Goal: Task Accomplishment & Management: Manage account settings

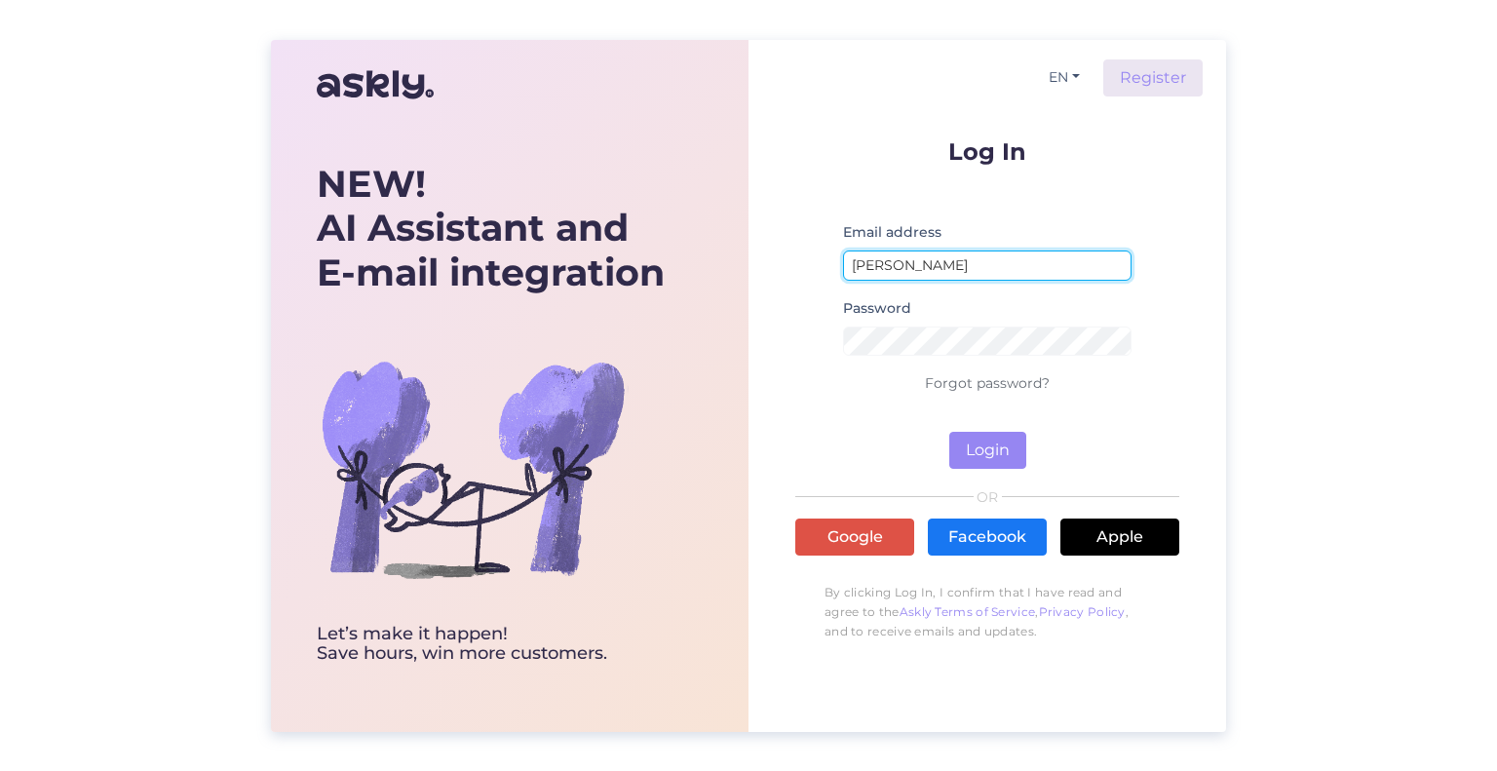
click at [909, 276] on input "[PERSON_NAME]" at bounding box center [987, 265] width 288 height 30
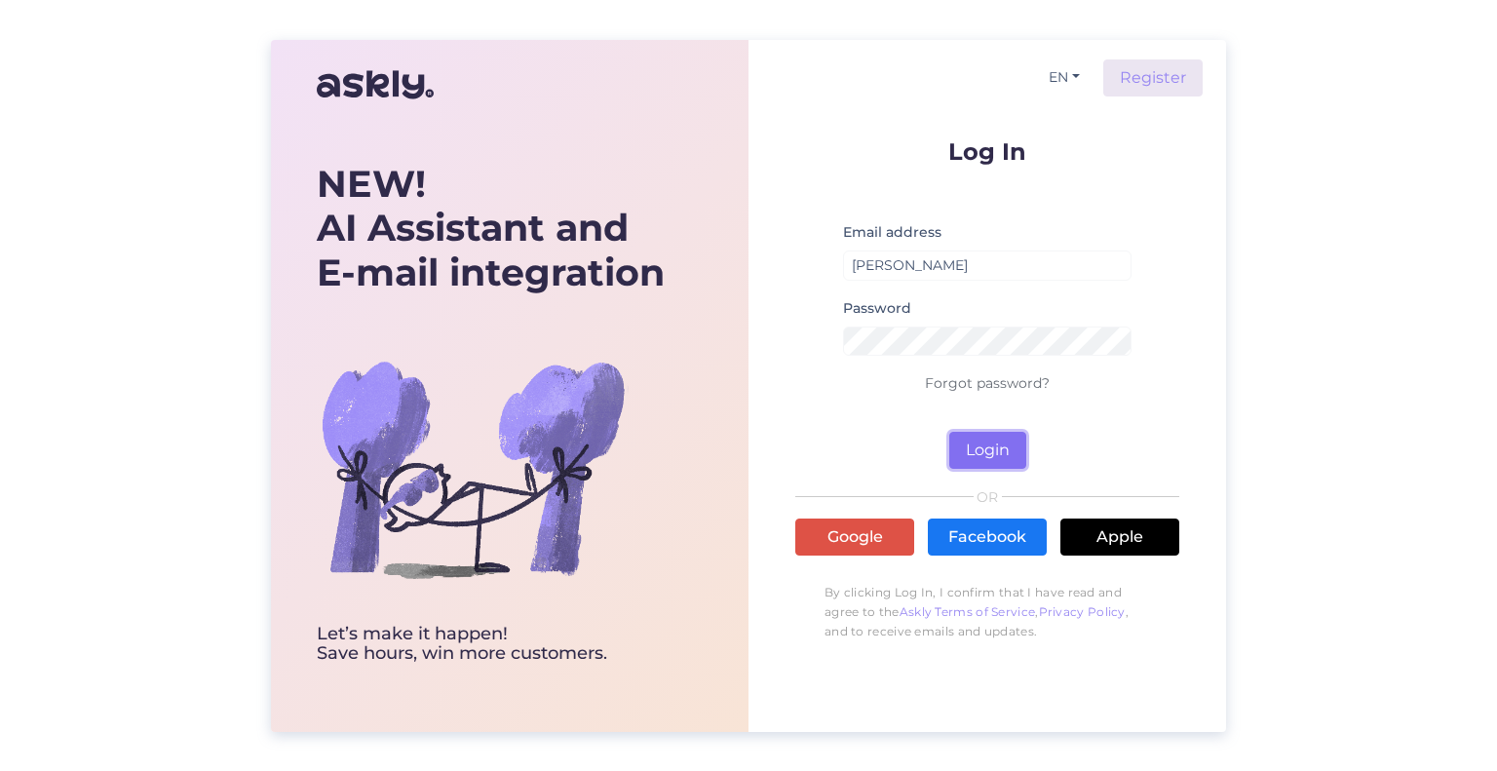
click at [963, 437] on button "Login" at bounding box center [987, 450] width 77 height 37
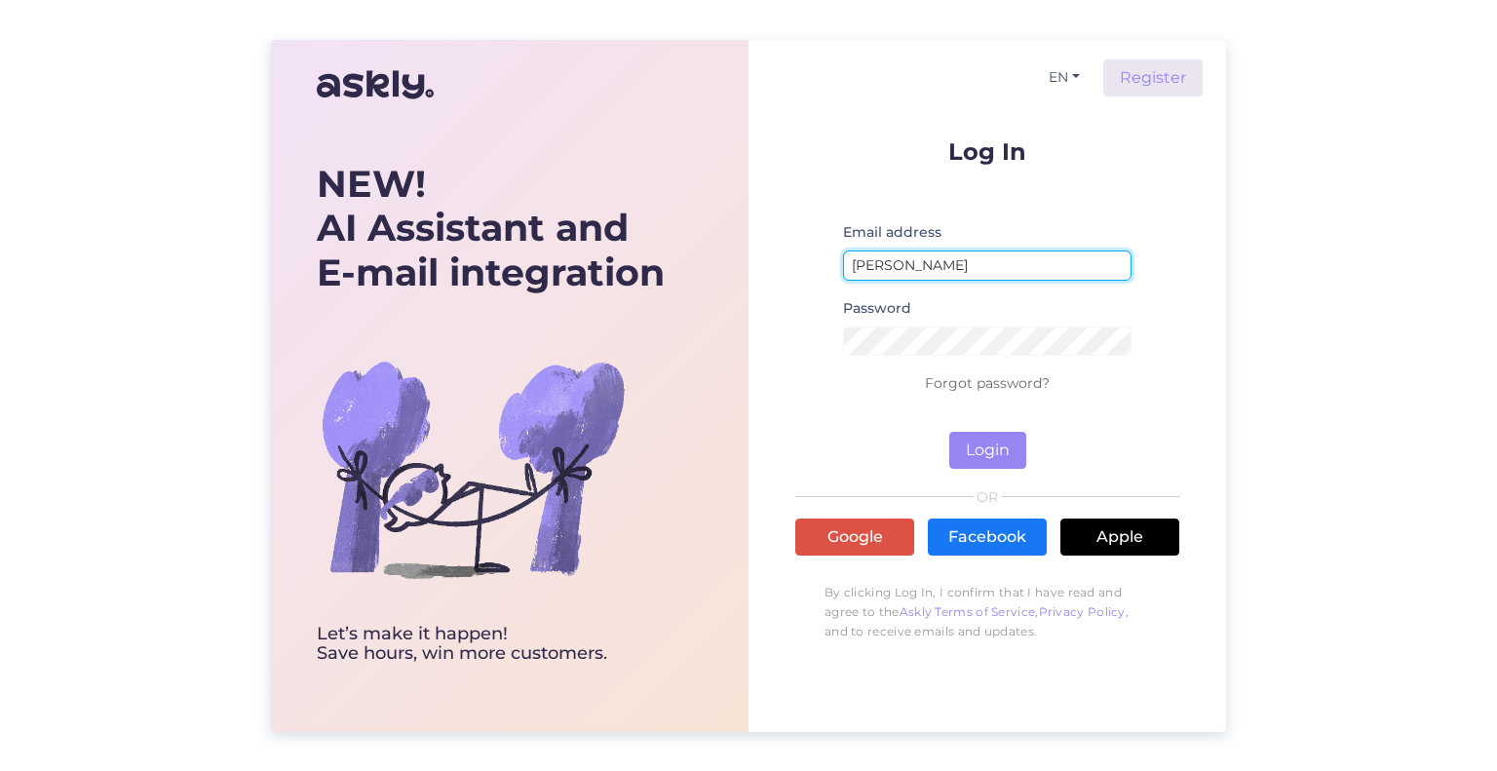
click at [968, 263] on input "[PERSON_NAME]" at bounding box center [987, 265] width 288 height 30
click at [860, 201] on p at bounding box center [987, 196] width 384 height 18
click at [897, 264] on input "[PERSON_NAME]" at bounding box center [987, 265] width 288 height 30
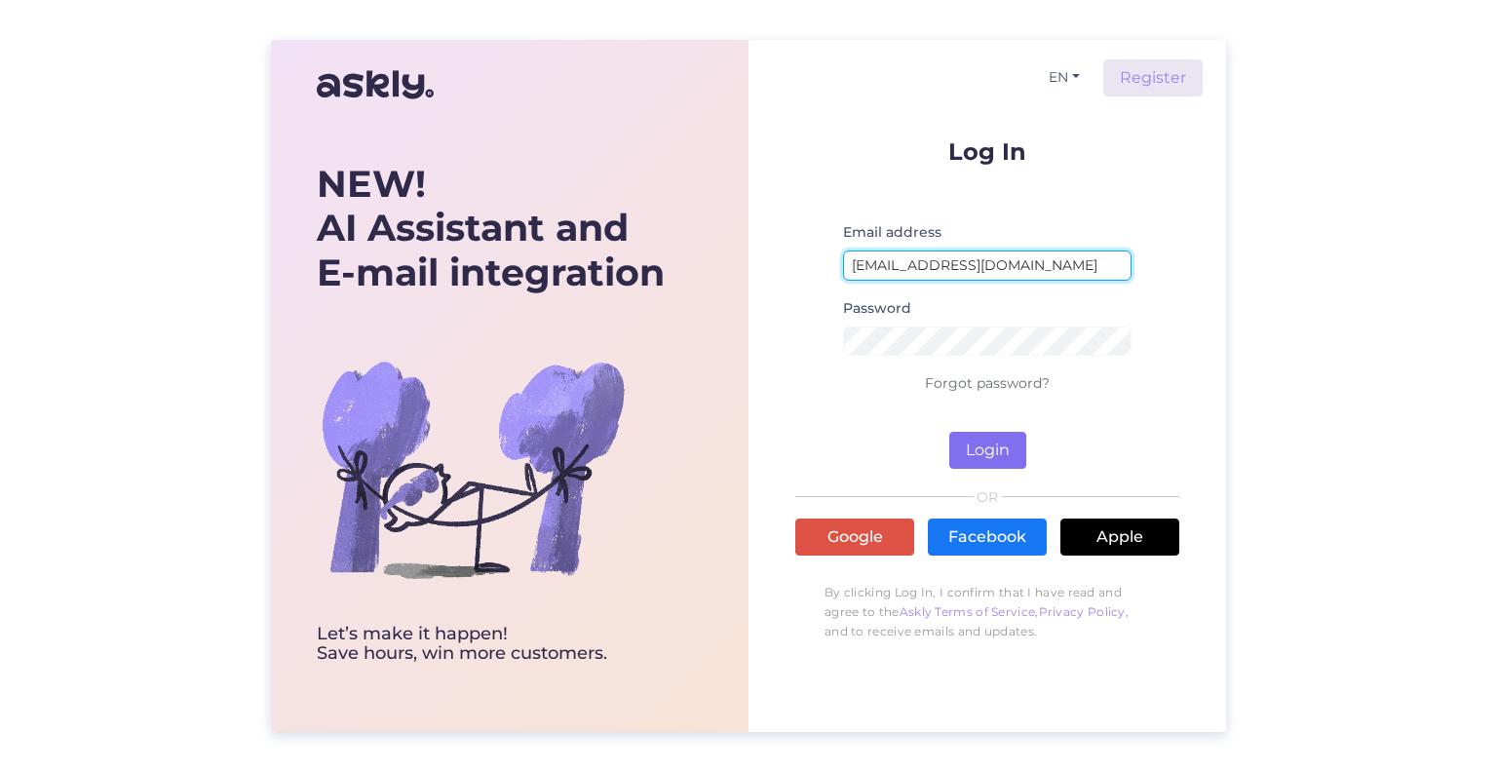
type input "[EMAIL_ADDRESS][DOMAIN_NAME]"
click at [1002, 467] on button "Login" at bounding box center [987, 450] width 77 height 37
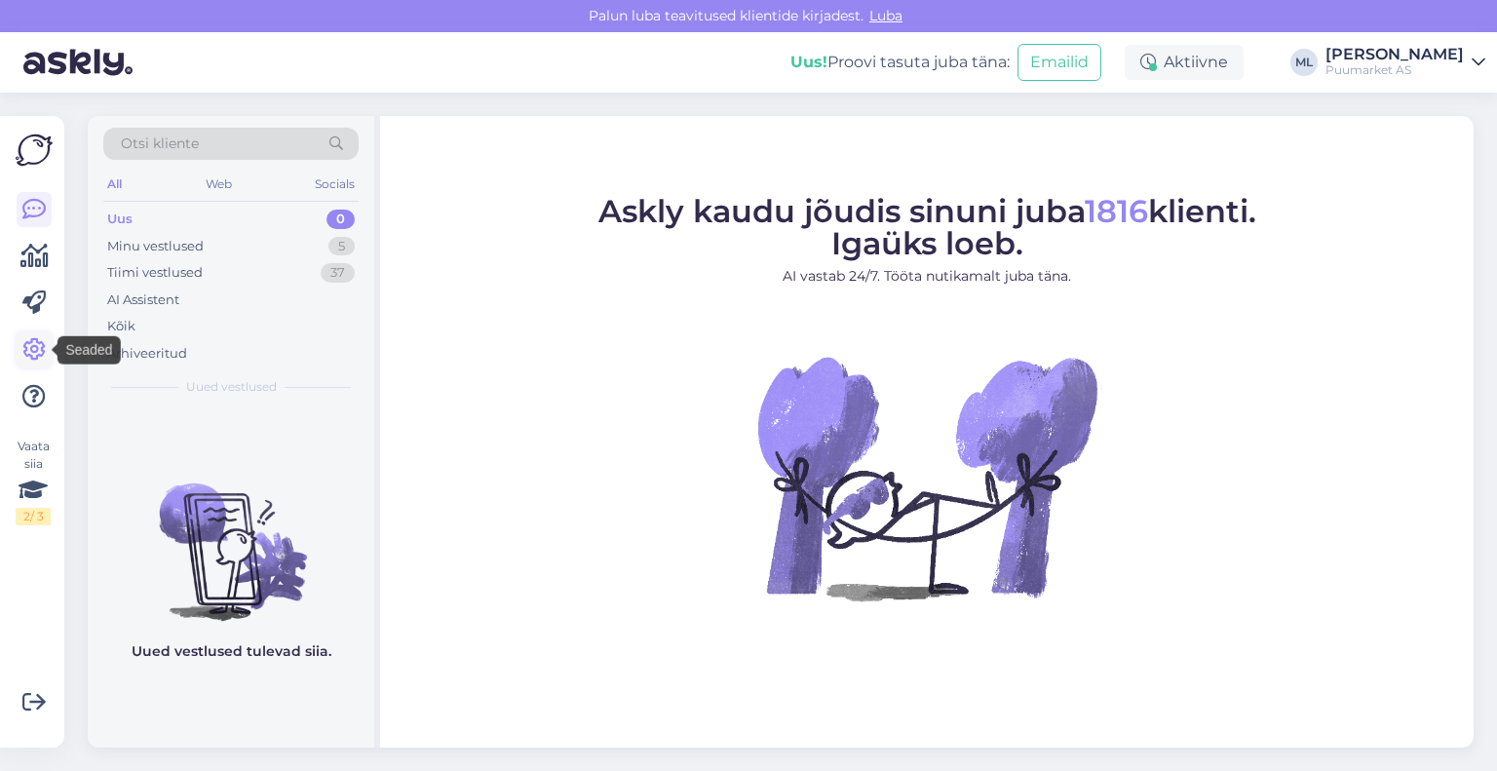
click at [32, 341] on icon at bounding box center [33, 349] width 23 height 23
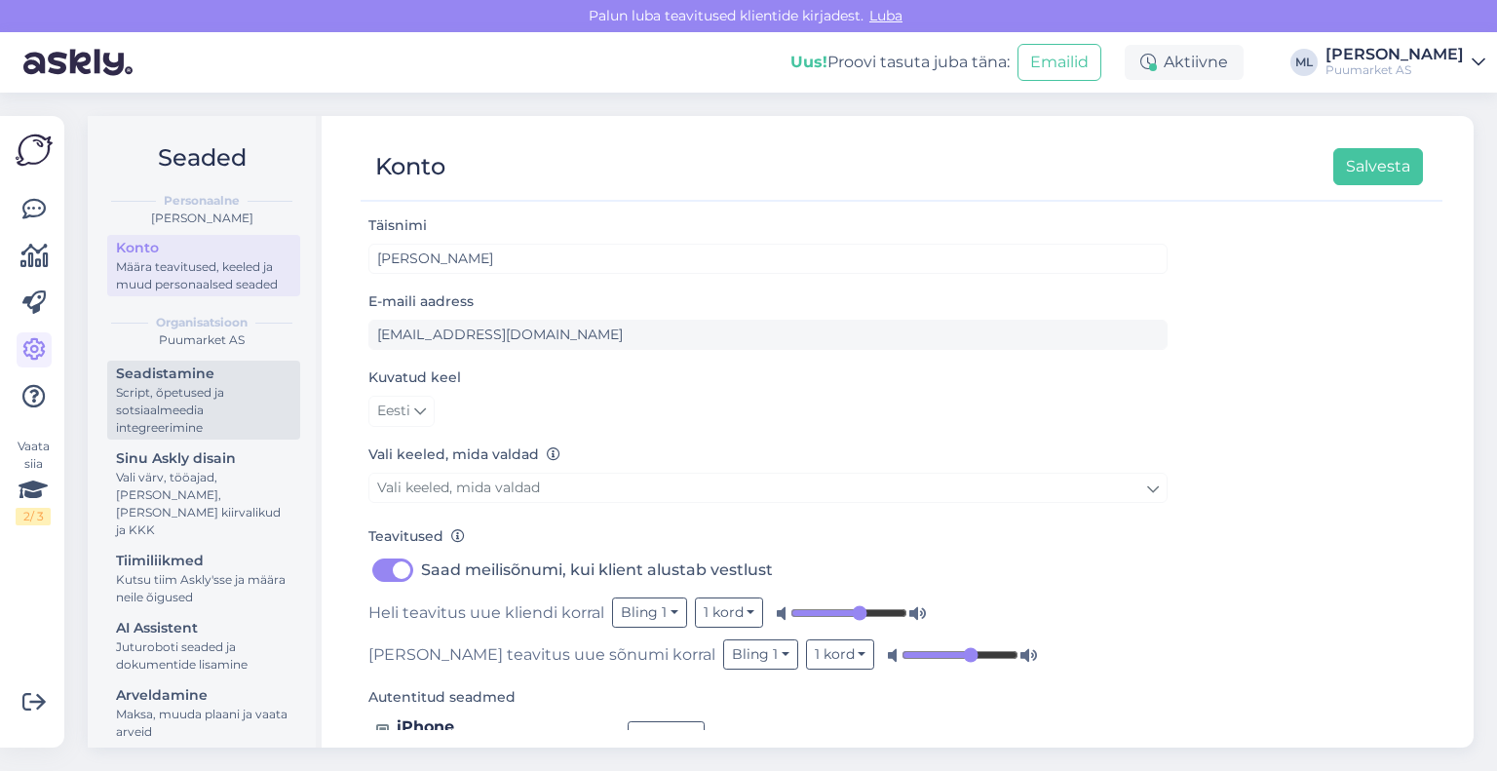
click at [192, 420] on div "Script, õpetused ja sotsiaalmeedia integreerimine" at bounding box center [203, 410] width 175 height 53
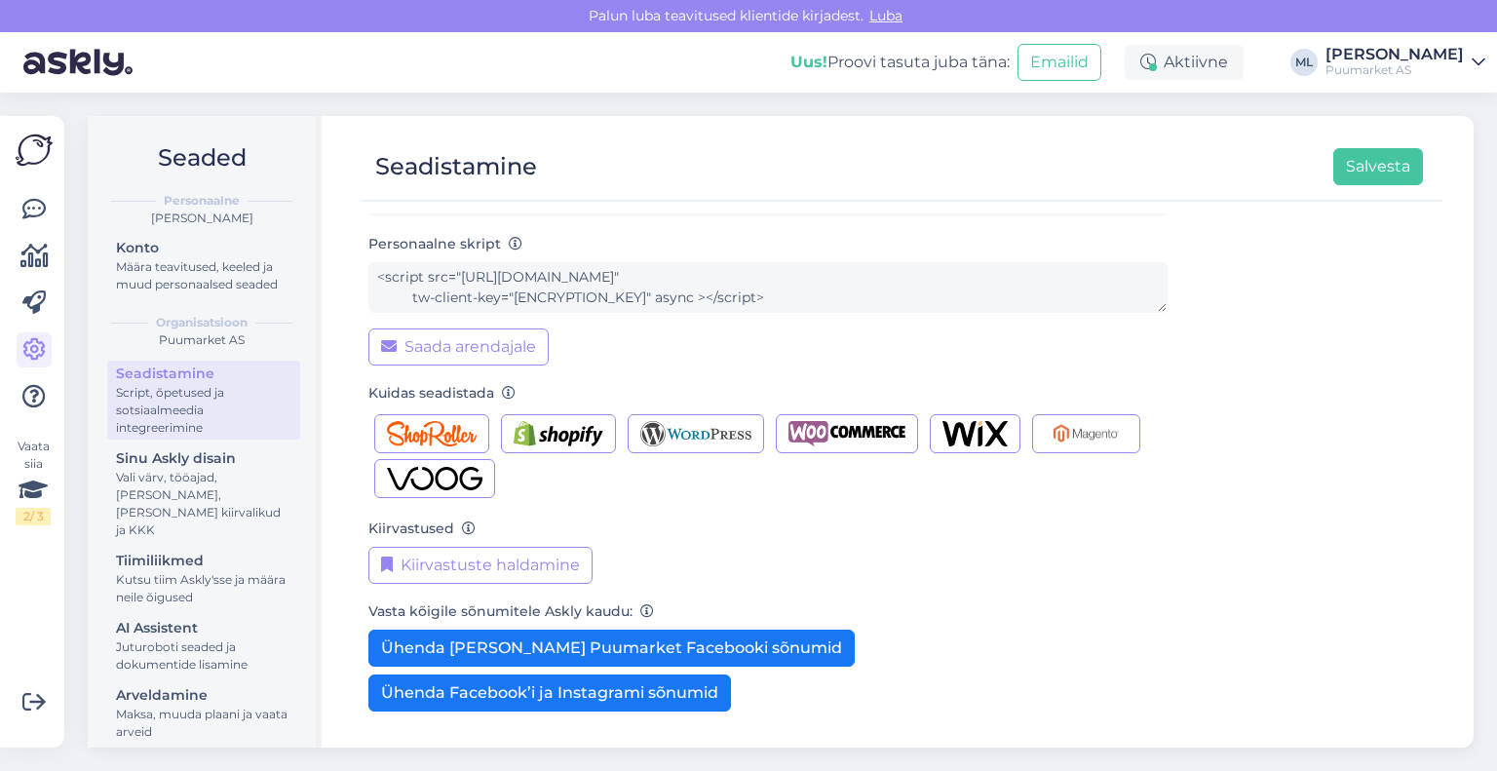
scroll to position [211, 0]
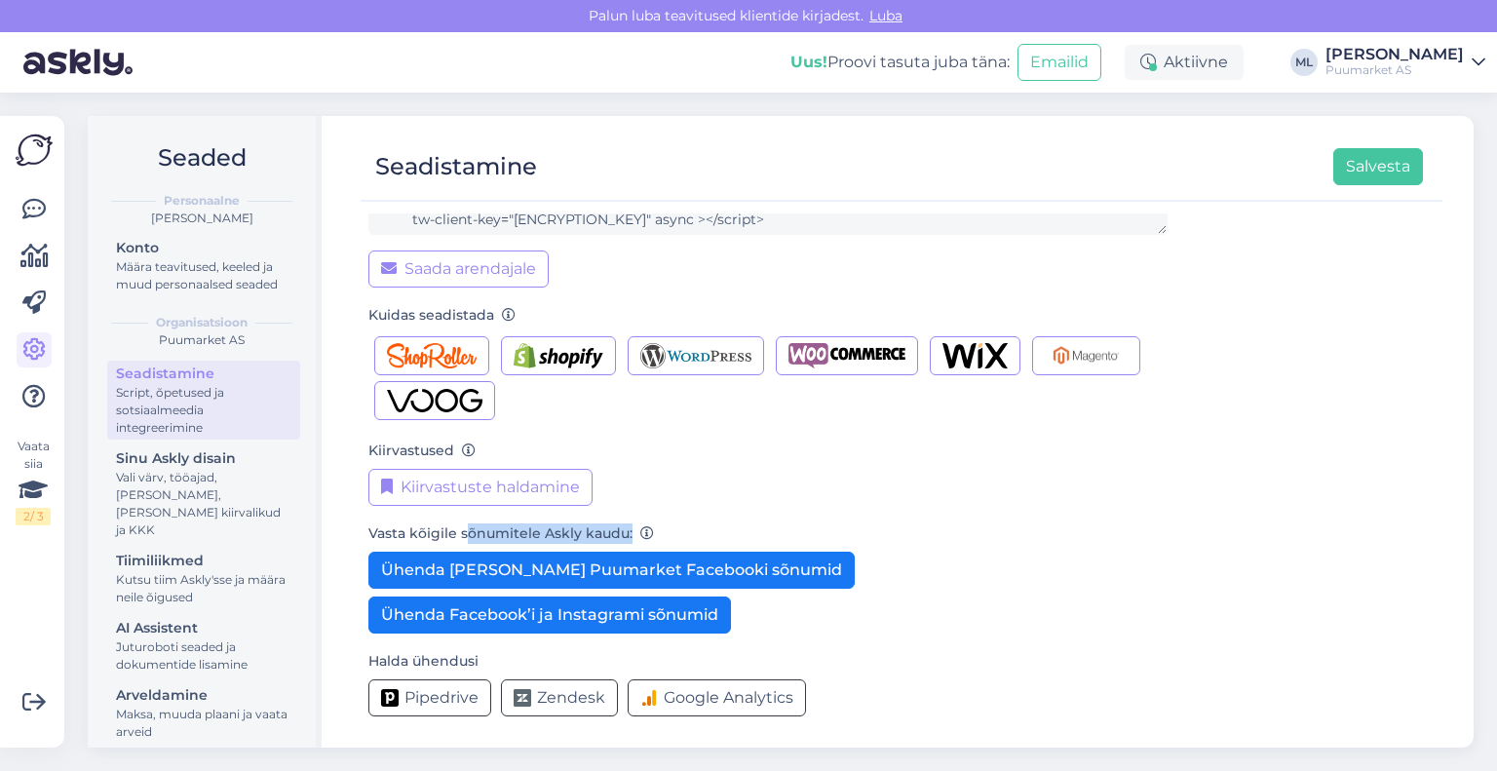
drag, startPoint x: 463, startPoint y: 536, endPoint x: 670, endPoint y: 529, distance: 207.7
click at [670, 529] on div "[PERSON_NAME] kõigile sõnumitele Askly kaudu: Ühenda [PERSON_NAME] Puumarket Fa…" at bounding box center [767, 577] width 799 height 112
drag, startPoint x: 669, startPoint y: 527, endPoint x: 542, endPoint y: 529, distance: 127.7
click at [542, 529] on div "[PERSON_NAME] kõigile sõnumitele Askly kaudu: Ühenda [PERSON_NAME] Puumarket Fa…" at bounding box center [767, 577] width 799 height 112
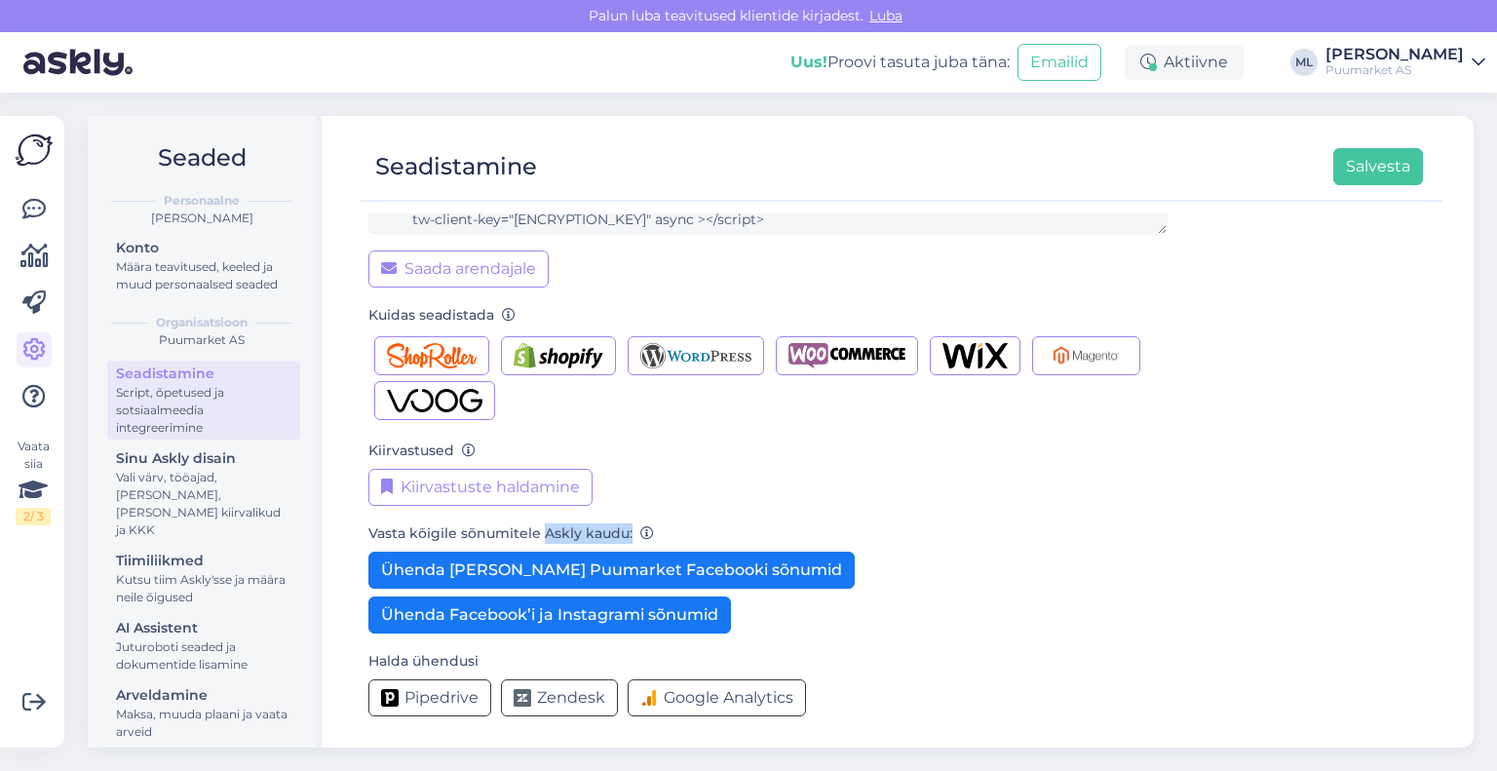
click at [541, 529] on label "Vasta kõigile sõnumitele Askly kaudu:" at bounding box center [511, 533] width 286 height 20
click at [31, 206] on icon at bounding box center [33, 209] width 23 height 23
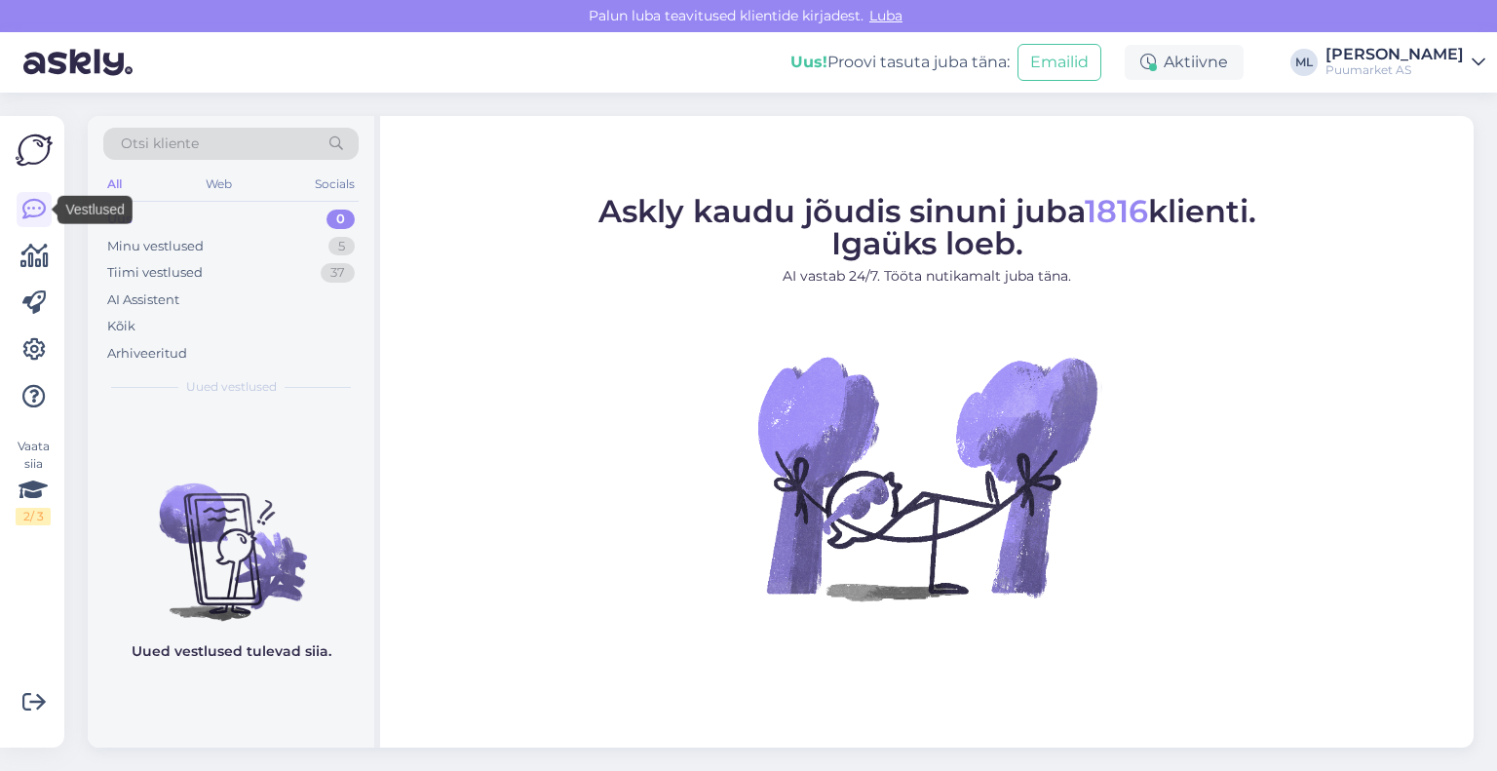
click at [60, 59] on img at bounding box center [77, 62] width 109 height 60
click at [159, 273] on div "Tiimi vestlused" at bounding box center [154, 272] width 95 height 19
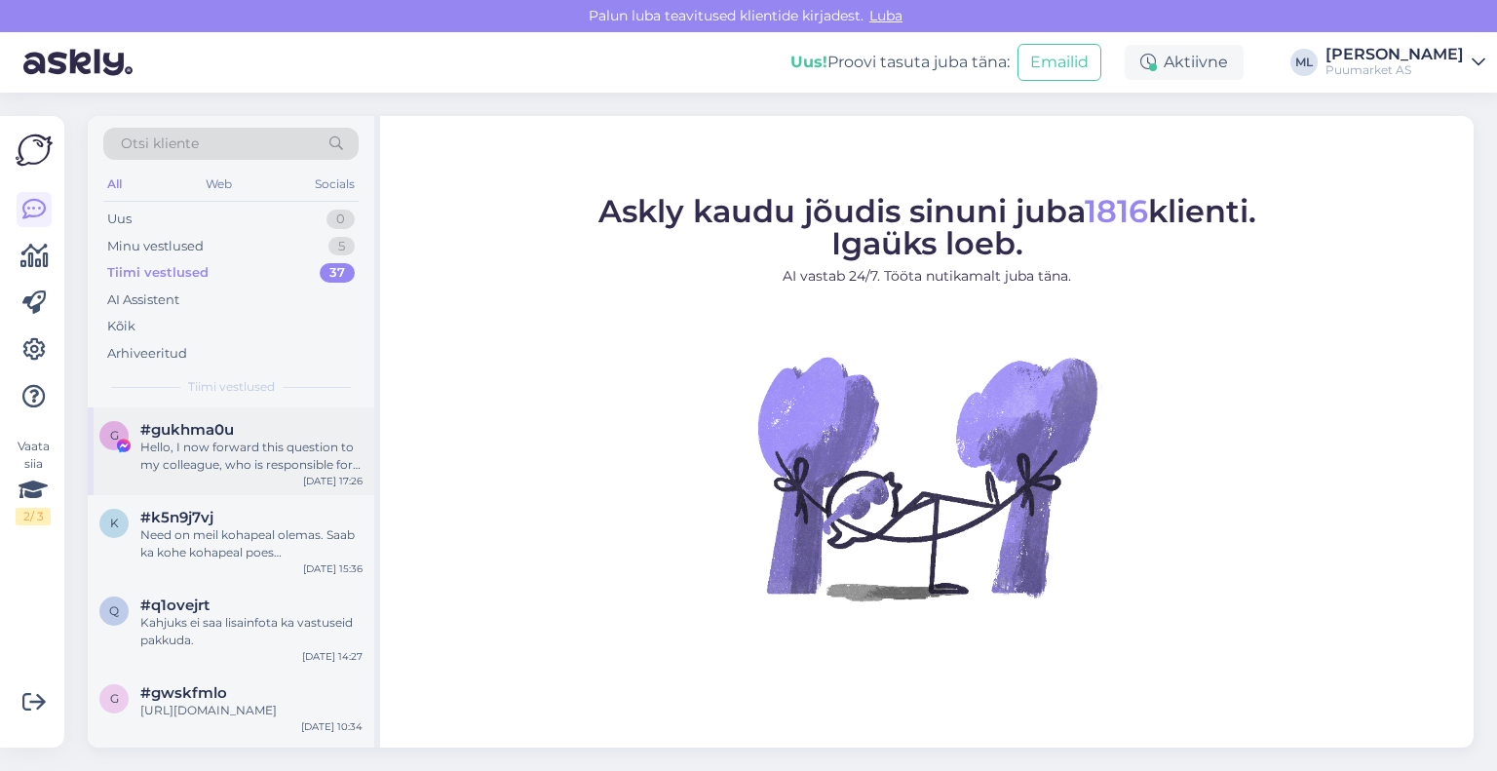
click at [195, 447] on div "Hello, I now forward this question to my colleague, who is responsible for this…" at bounding box center [251, 456] width 222 height 35
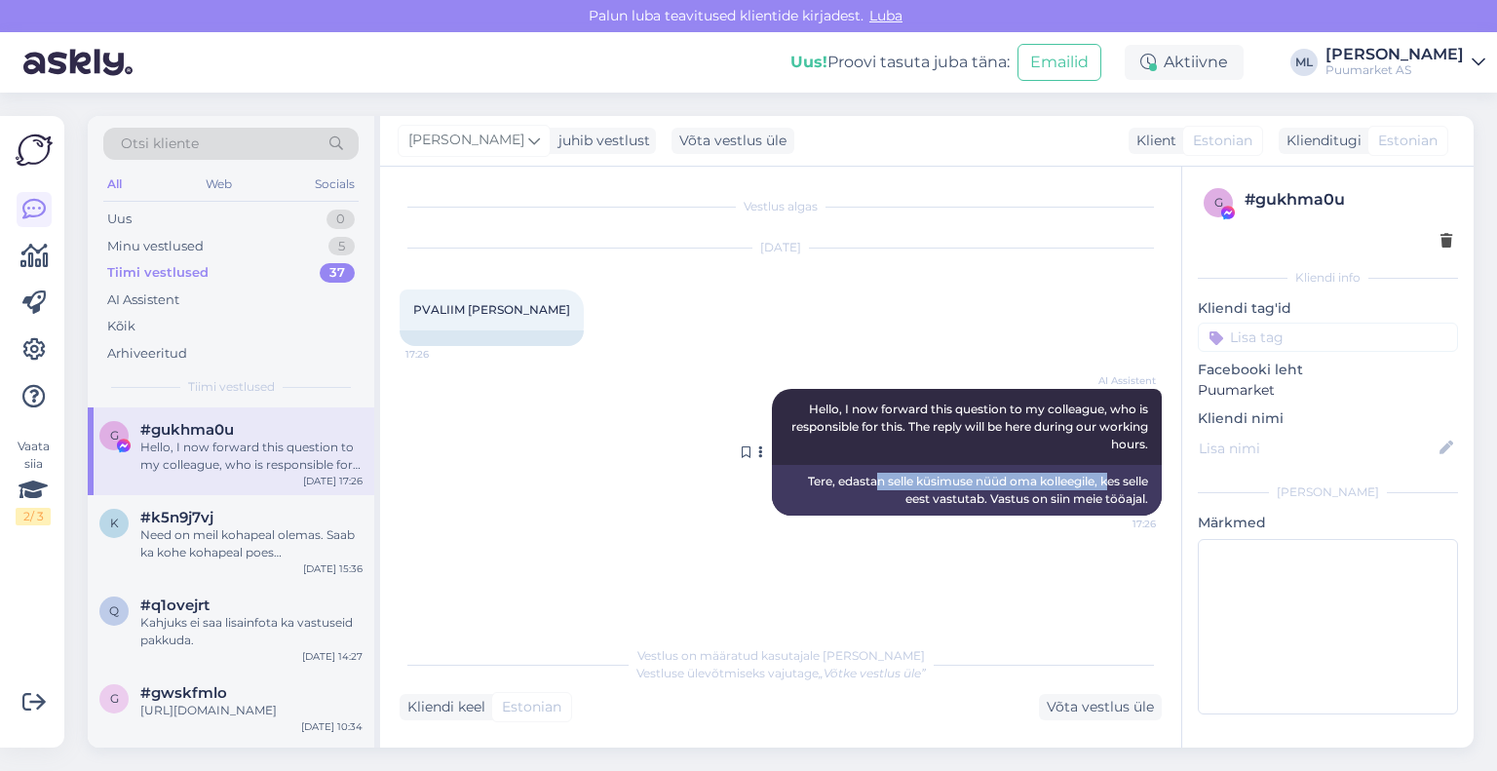
drag, startPoint x: 883, startPoint y: 482, endPoint x: 1103, endPoint y: 488, distance: 220.3
click at [1103, 488] on div "Tere, edastan selle küsimuse nüüd oma kolleegile, kes selle eest vastutab. Vast…" at bounding box center [967, 490] width 390 height 51
click at [1118, 706] on div "Võta vestlus üle" at bounding box center [1100, 707] width 123 height 26
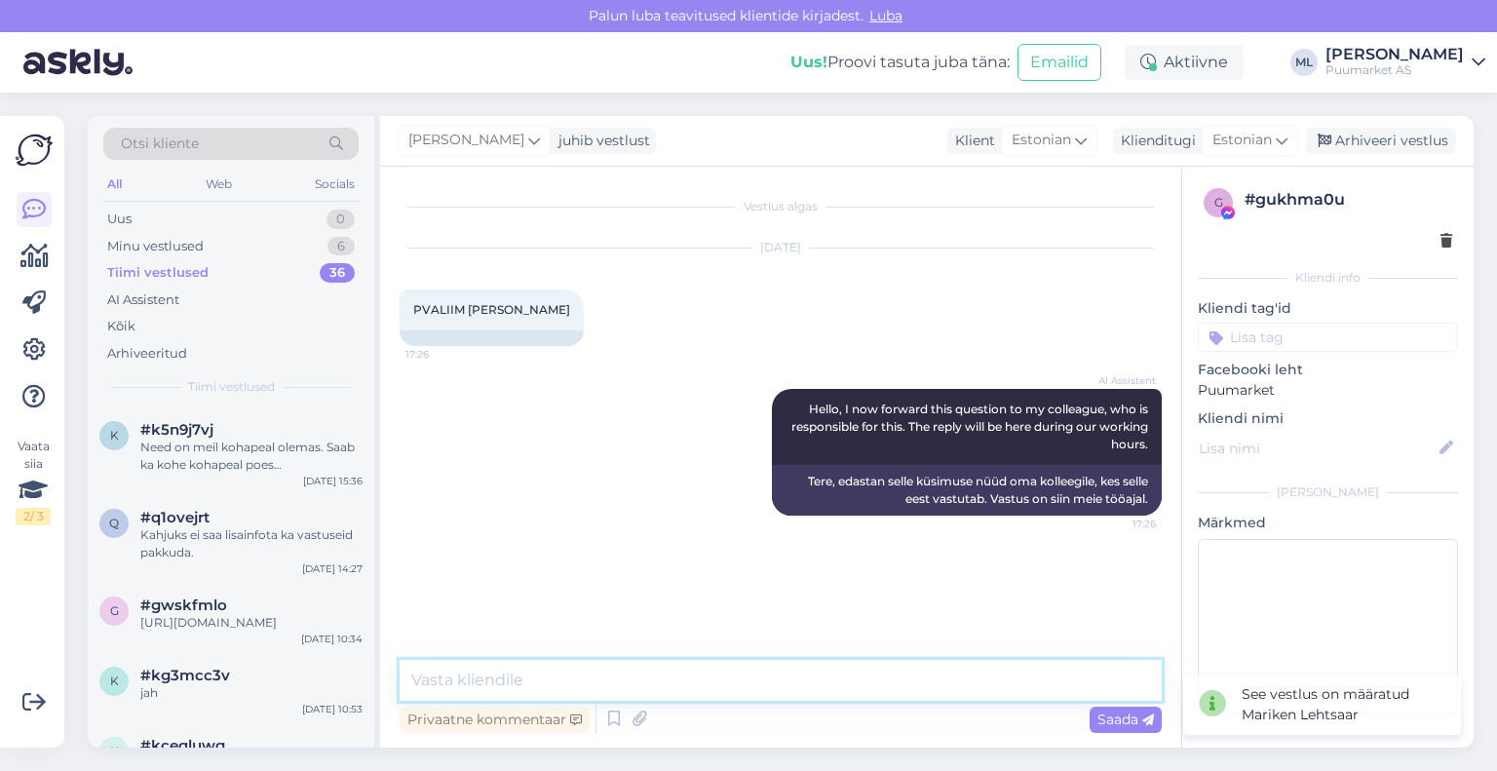
click at [829, 677] on textarea at bounding box center [781, 680] width 762 height 41
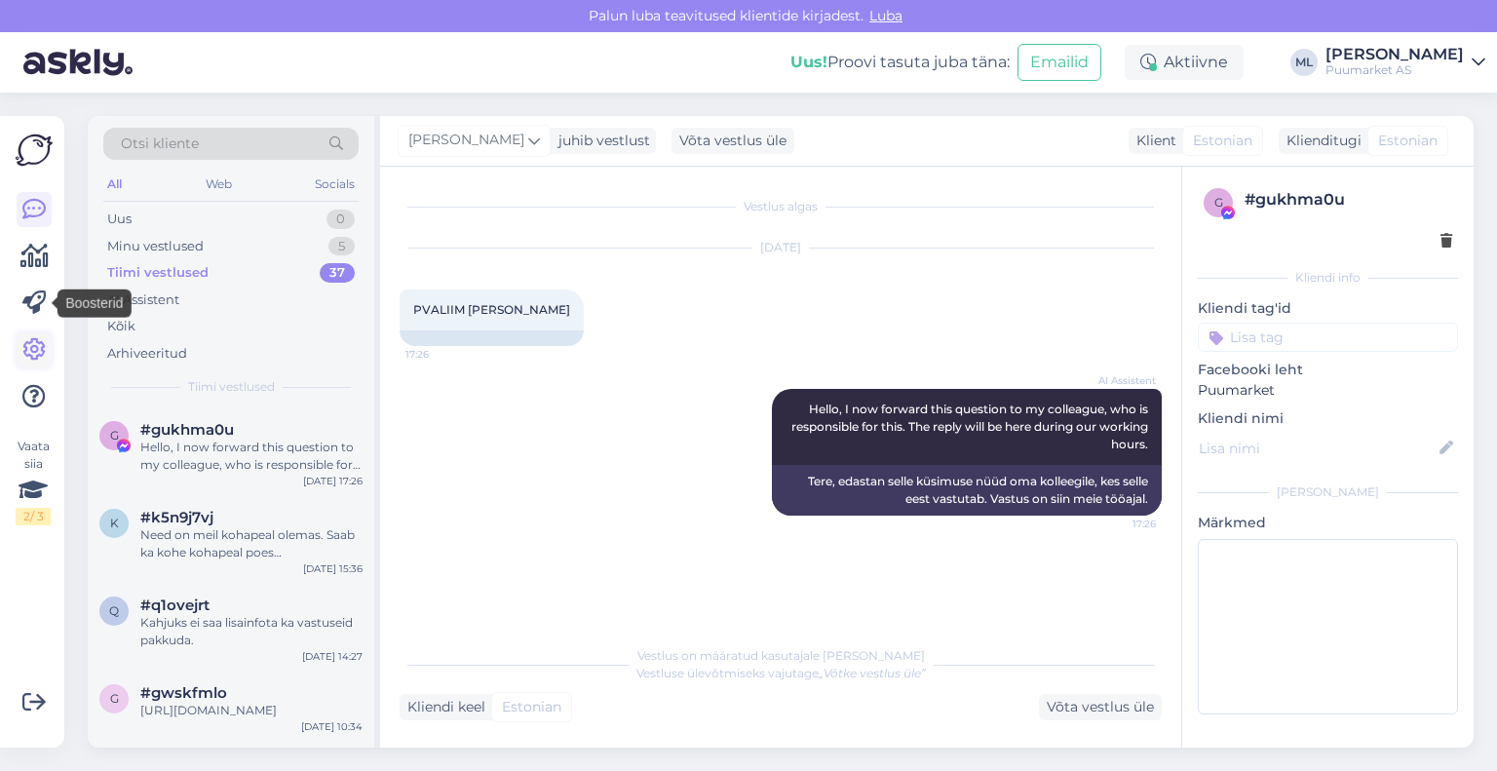
click at [43, 334] on link at bounding box center [34, 349] width 35 height 35
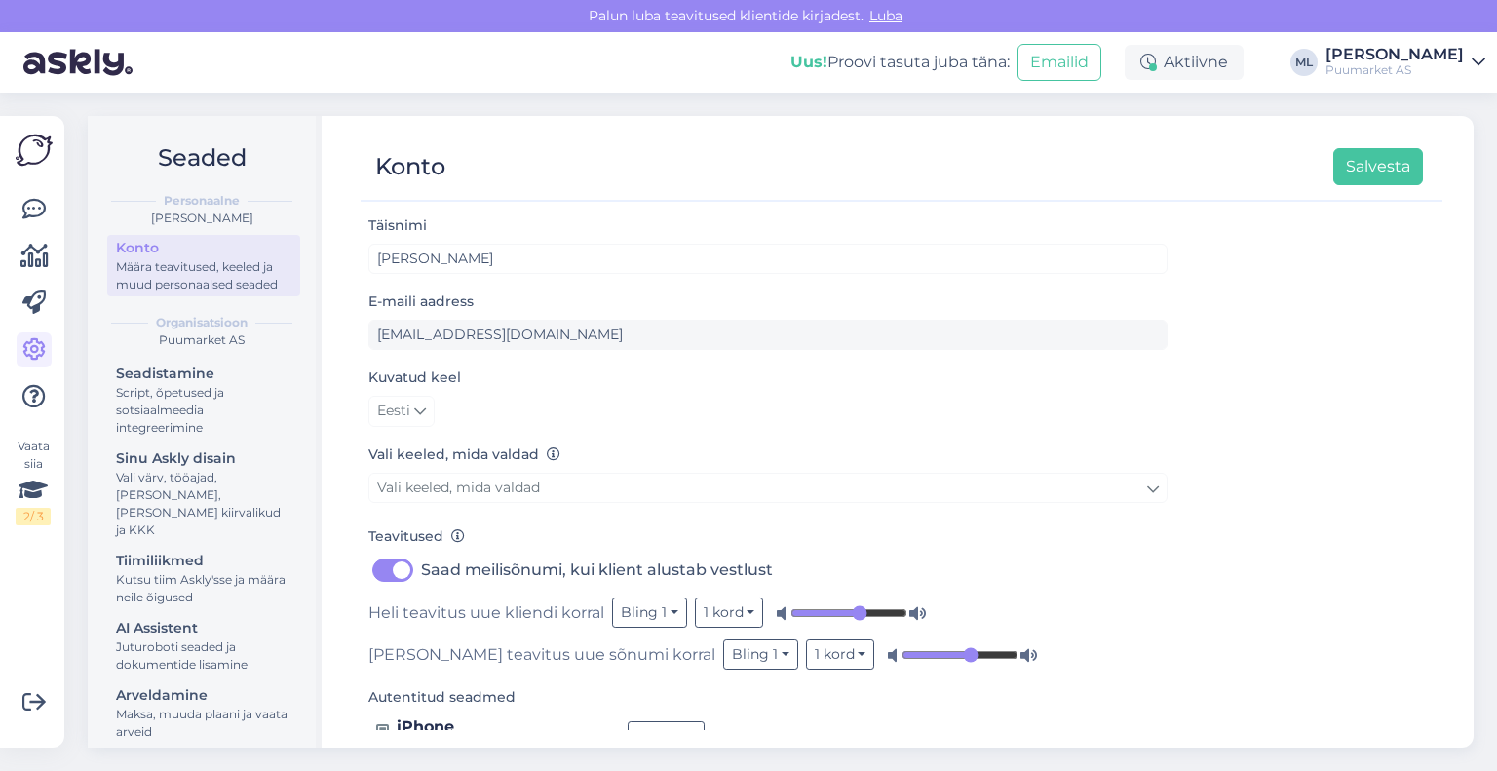
scroll to position [41, 0]
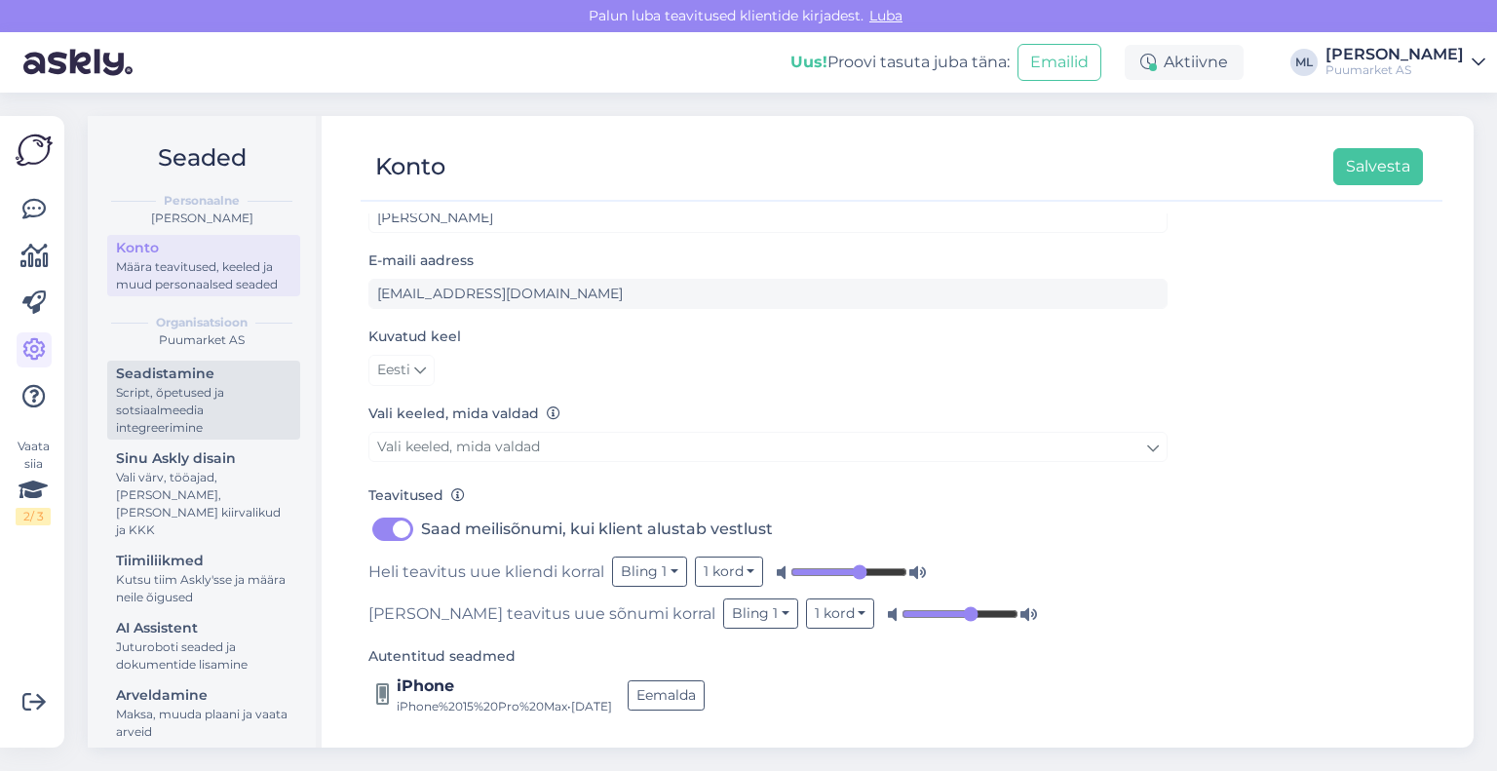
click at [193, 416] on div "Script, õpetused ja sotsiaalmeedia integreerimine" at bounding box center [203, 410] width 175 height 53
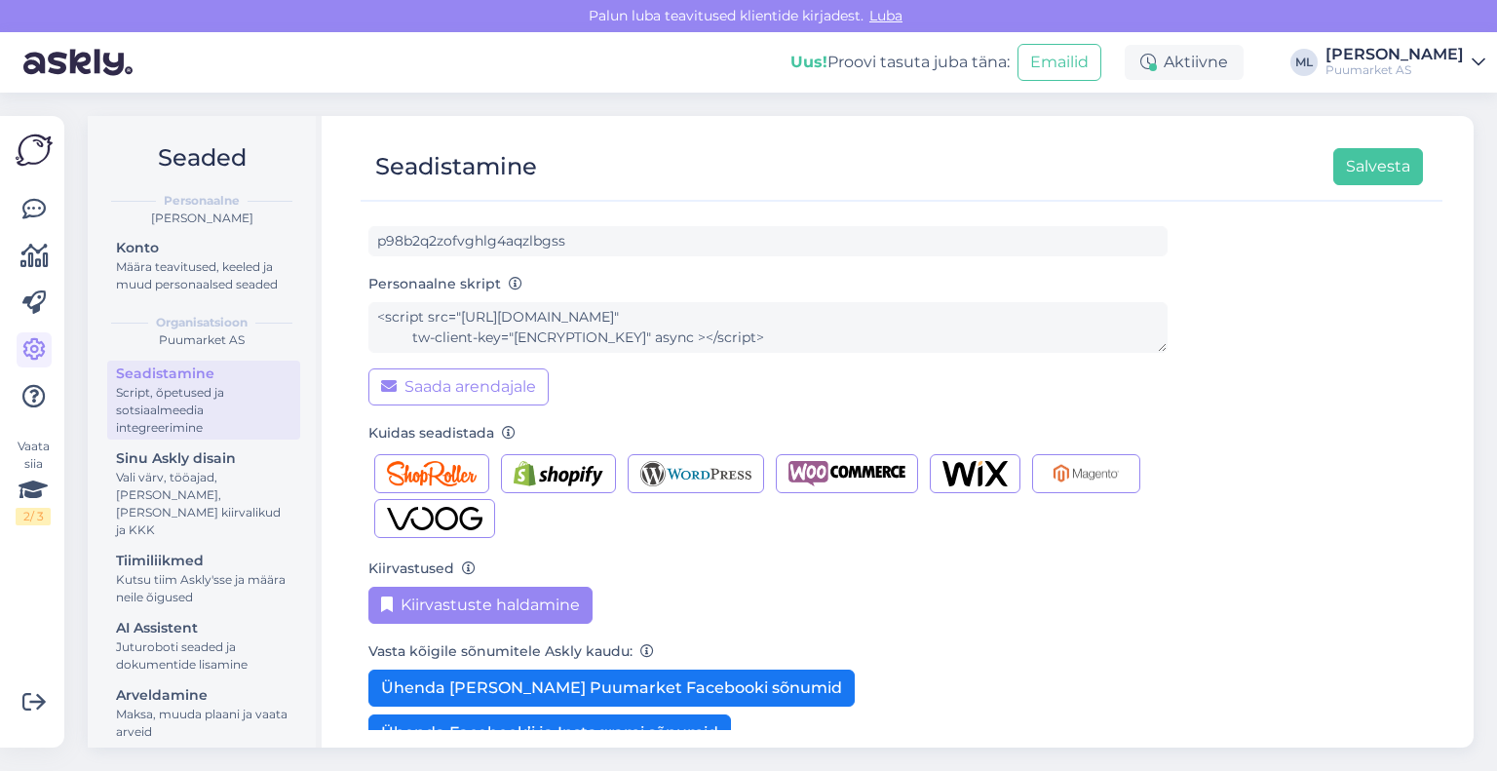
scroll to position [211, 0]
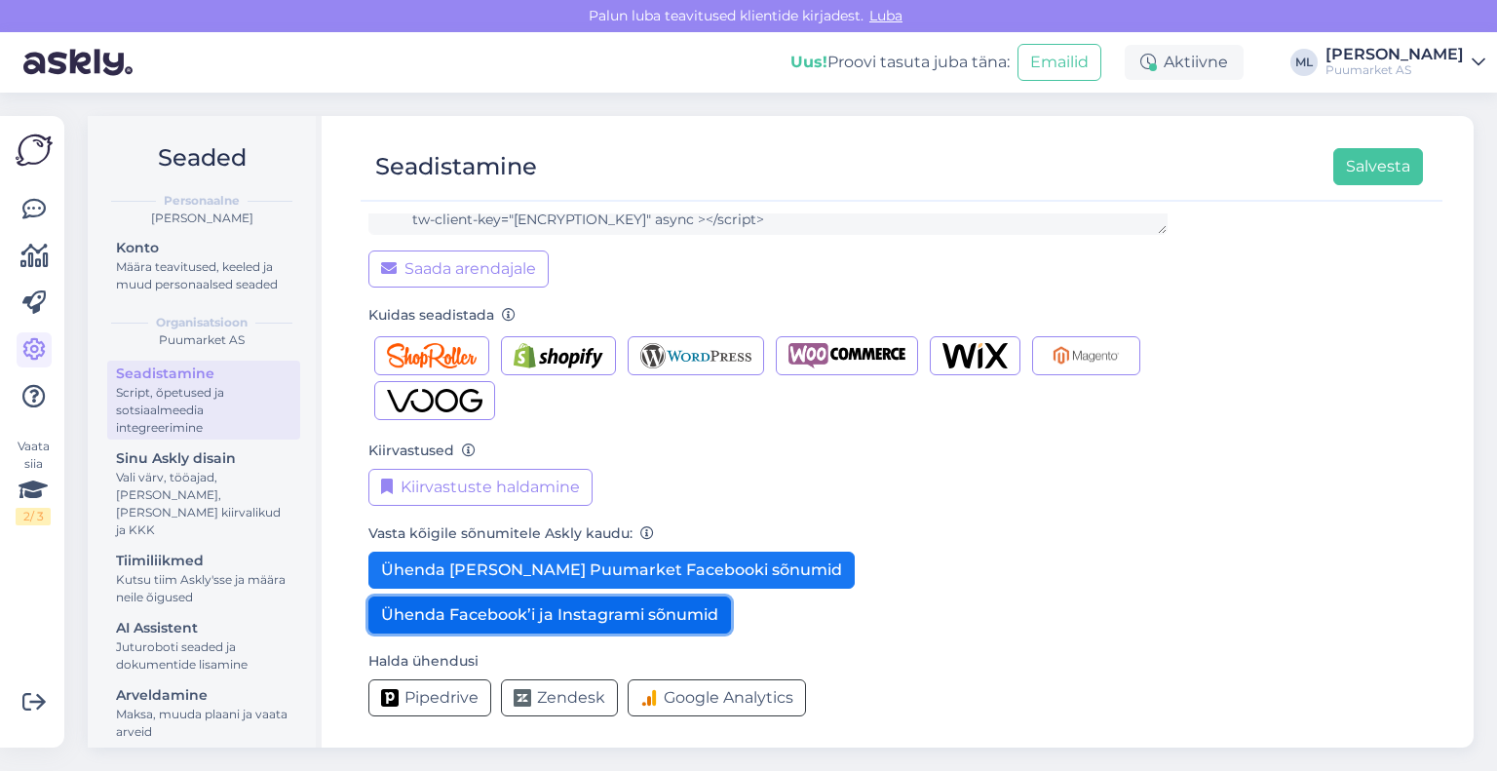
click at [524, 624] on button "Ühenda Facebook’i ja Instagrami sõnumid" at bounding box center [549, 614] width 363 height 37
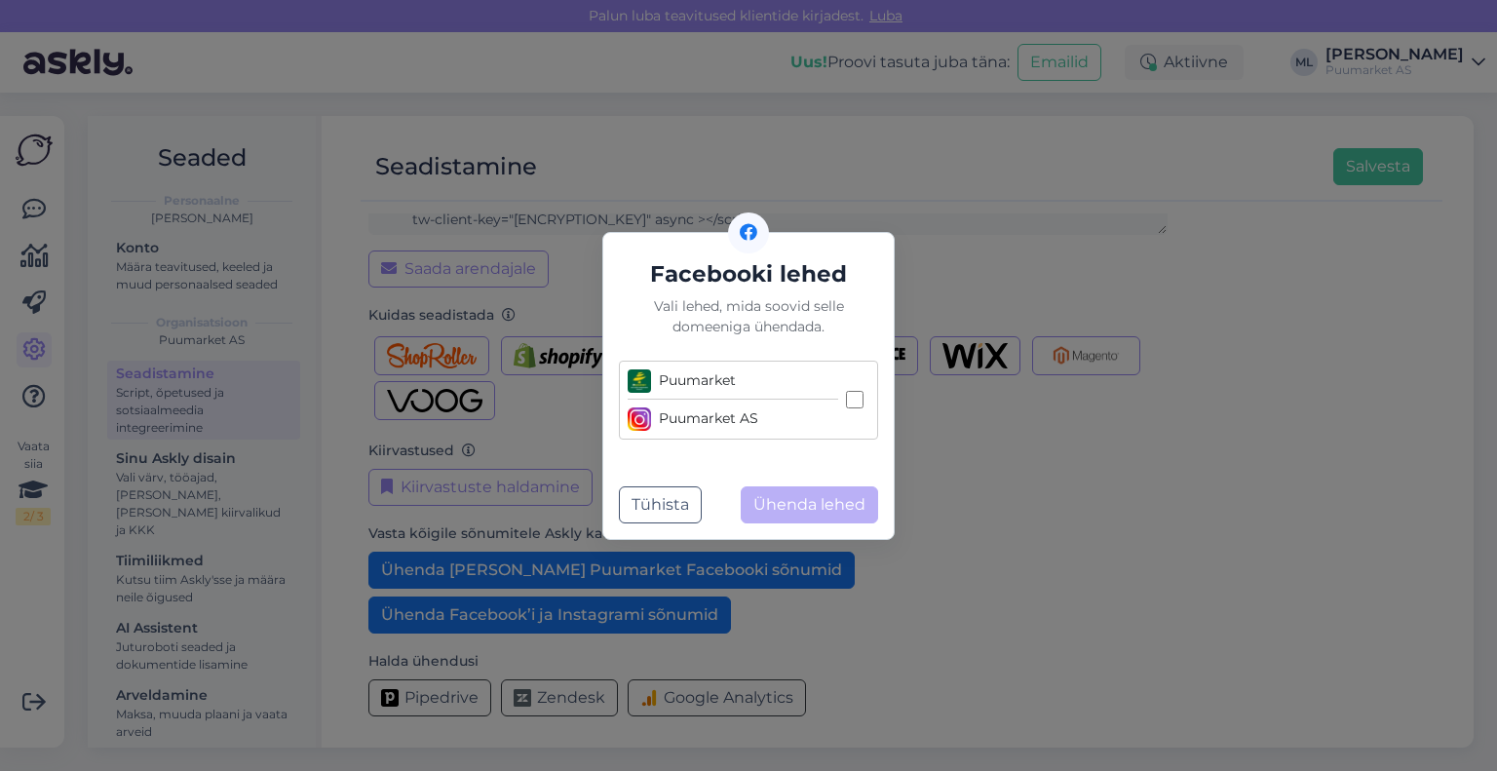
click at [854, 397] on input "Puumarket Puumarket AS" at bounding box center [855, 400] width 18 height 18
checkbox input "true"
click at [840, 508] on button "Ühenda lehed" at bounding box center [809, 504] width 137 height 37
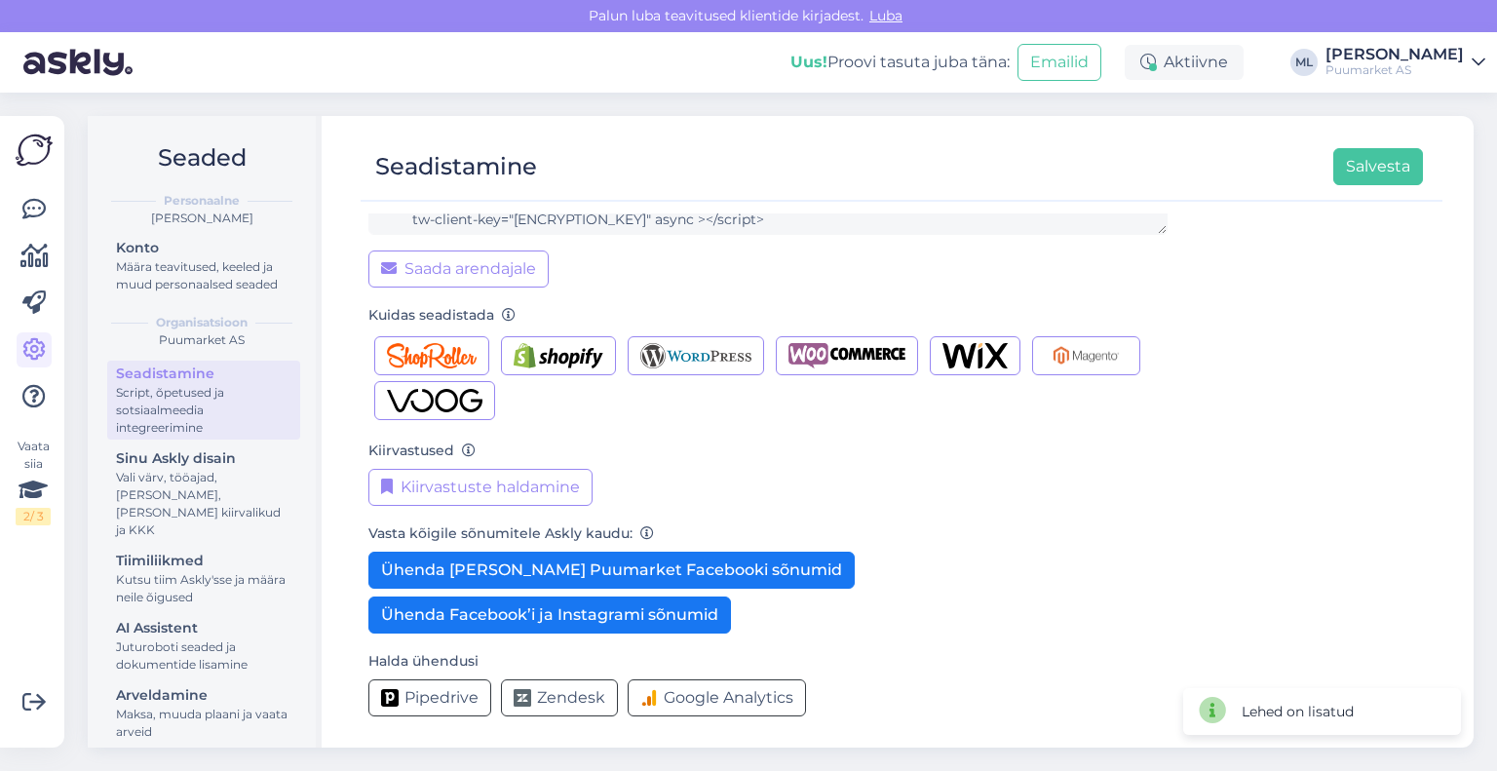
click at [74, 58] on img at bounding box center [77, 62] width 109 height 60
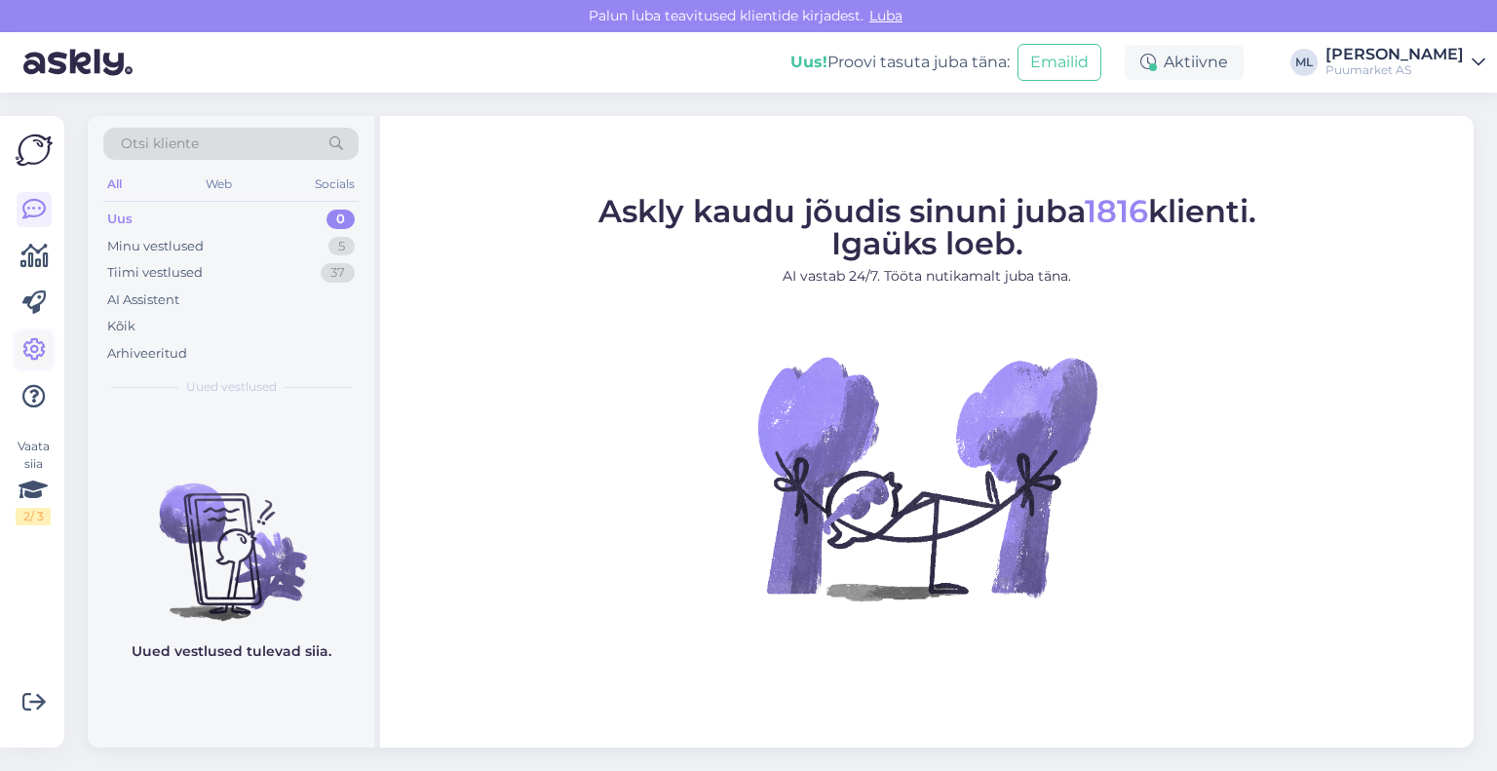
click at [43, 348] on icon at bounding box center [33, 349] width 23 height 23
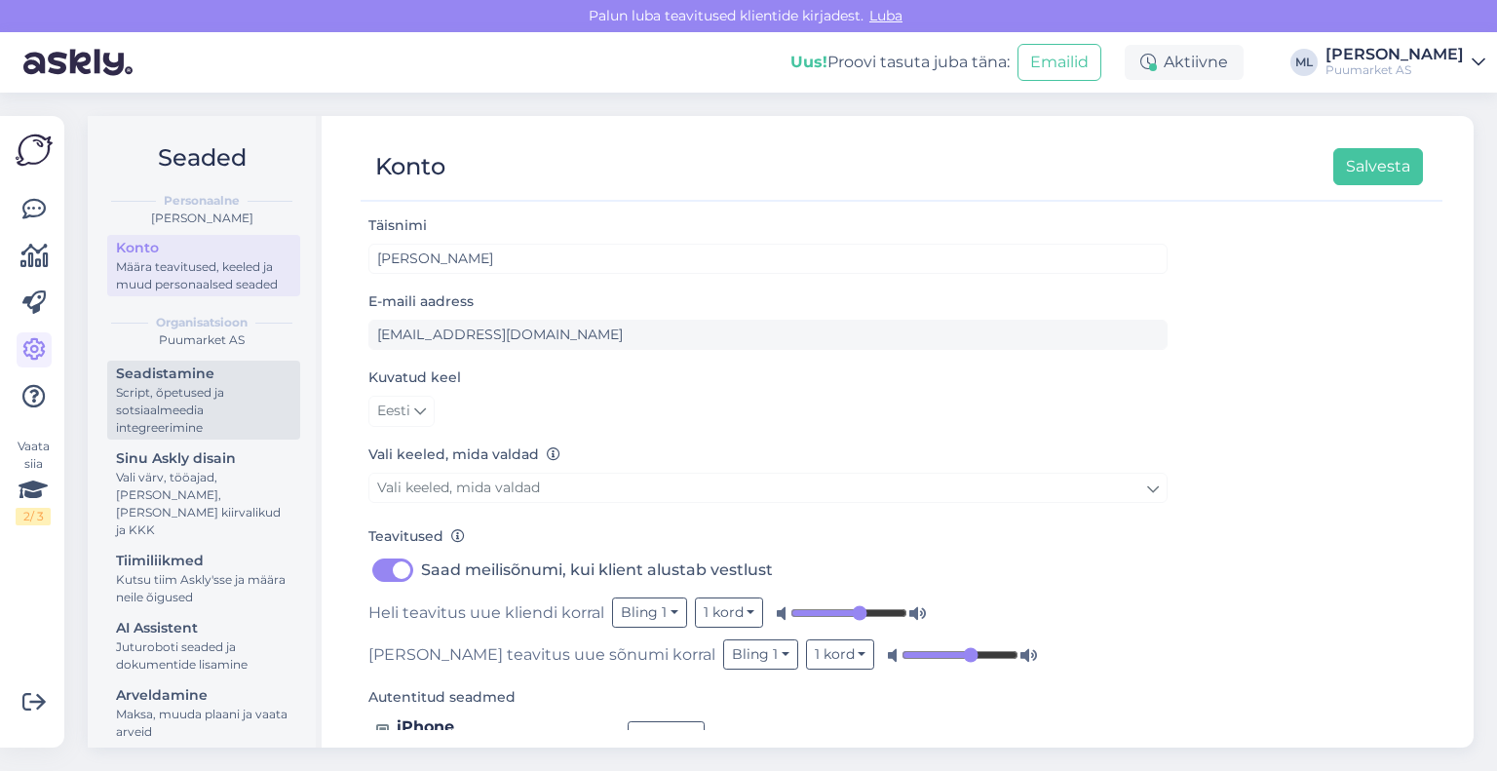
click at [202, 393] on div "Script, õpetused ja sotsiaalmeedia integreerimine" at bounding box center [203, 410] width 175 height 53
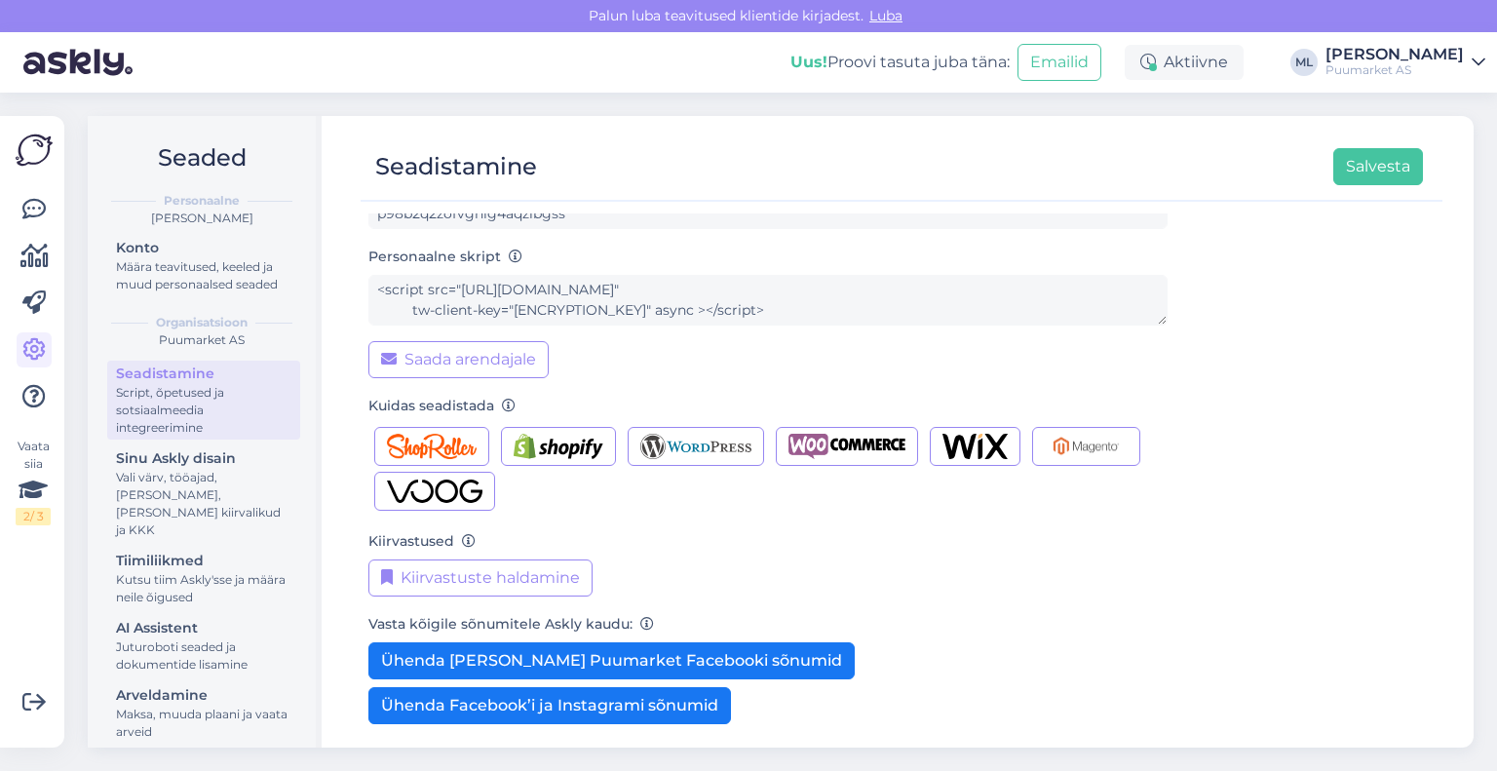
scroll to position [211, 0]
